Goal: Information Seeking & Learning: Learn about a topic

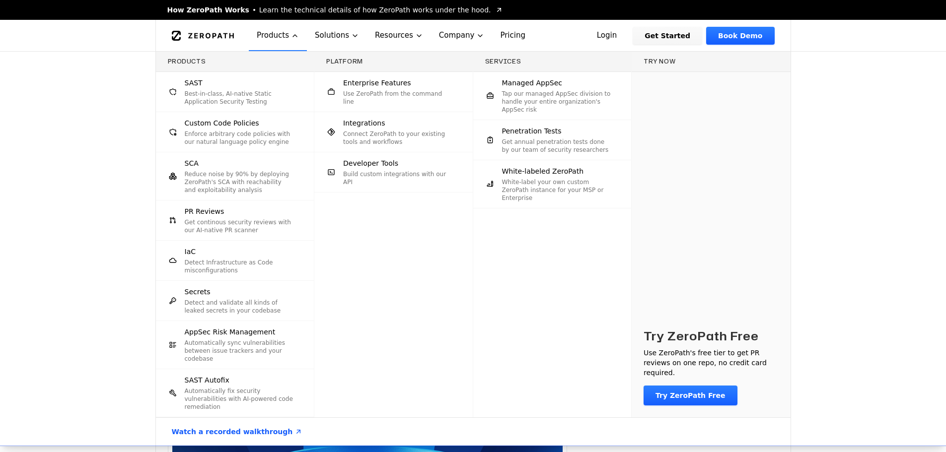
click at [873, 209] on div "Products SAST Best-in-class, AI-native Static Application Security Testing Cust…" at bounding box center [473, 249] width 946 height 394
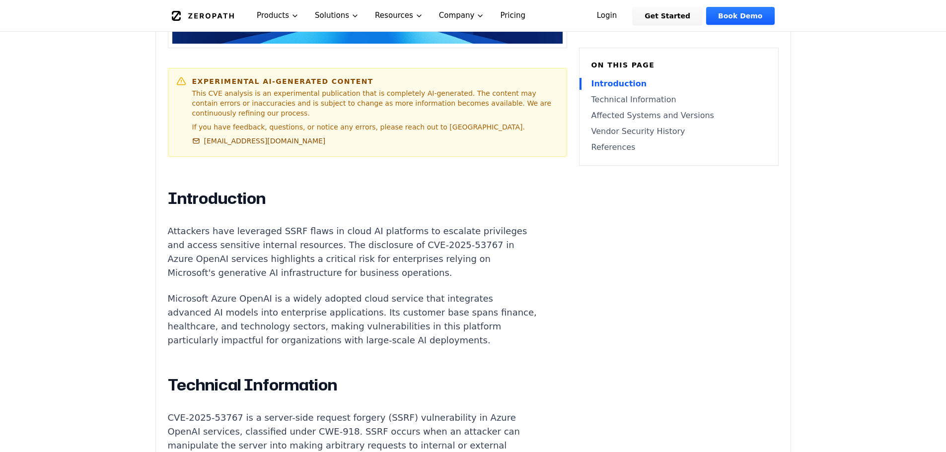
scroll to position [497, 0]
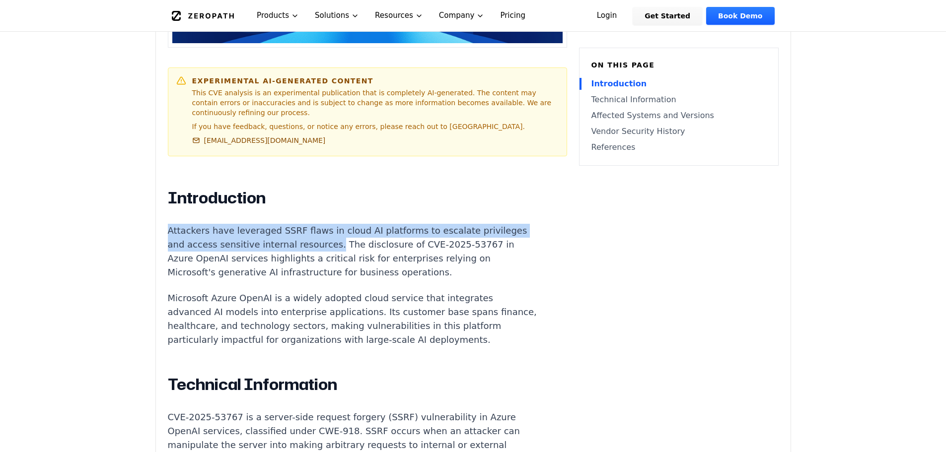
drag, startPoint x: 167, startPoint y: 221, endPoint x: 320, endPoint y: 231, distance: 153.8
click at [320, 231] on div "Experimental AI-Generated Content This CVE analysis is an experimental publicat…" at bounding box center [473, 456] width 635 height 1312
copy p "Attackers have leveraged SSRF flaws in cloud AI platforms to escalate privilege…"
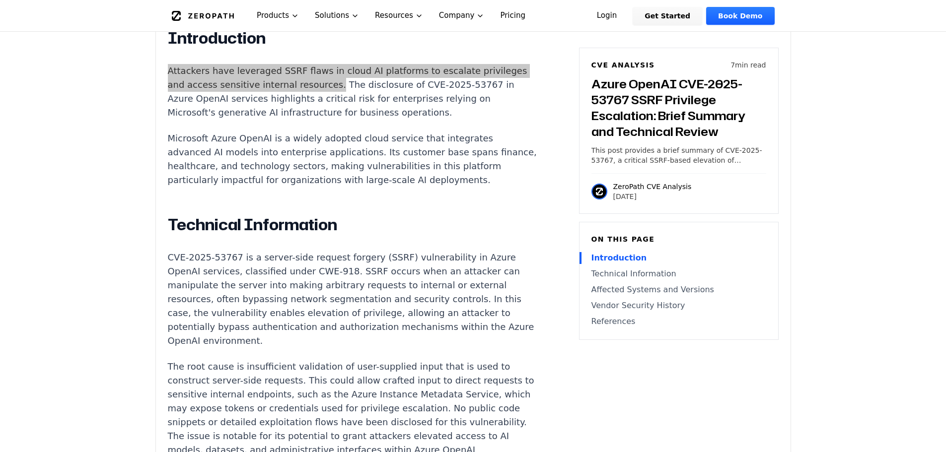
scroll to position [745, 0]
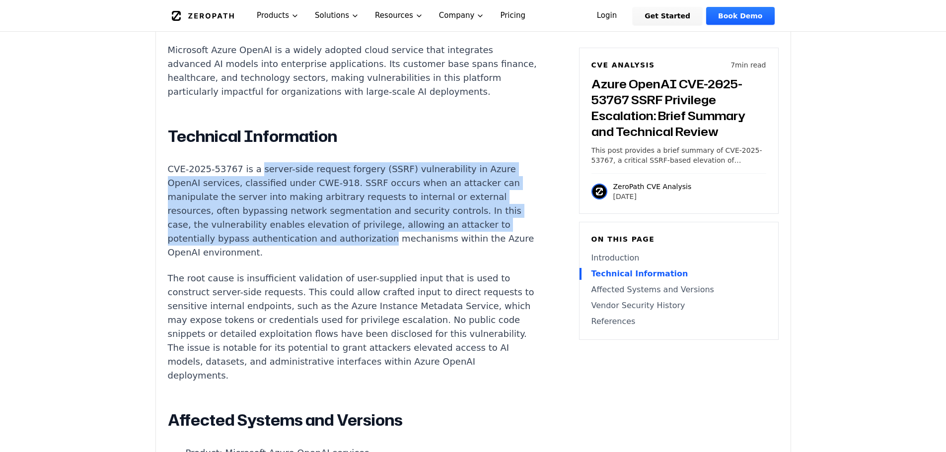
drag, startPoint x: 252, startPoint y: 174, endPoint x: 371, endPoint y: 239, distance: 135.8
click at [369, 244] on p "CVE-2025-53767 is a server-side request forgery (SSRF) vulnerability in Azure O…" at bounding box center [352, 210] width 369 height 97
copy p "server-side request forgery (SSRF) vulnerability in Azure OpenAI services, clas…"
